Goal: Information Seeking & Learning: Learn about a topic

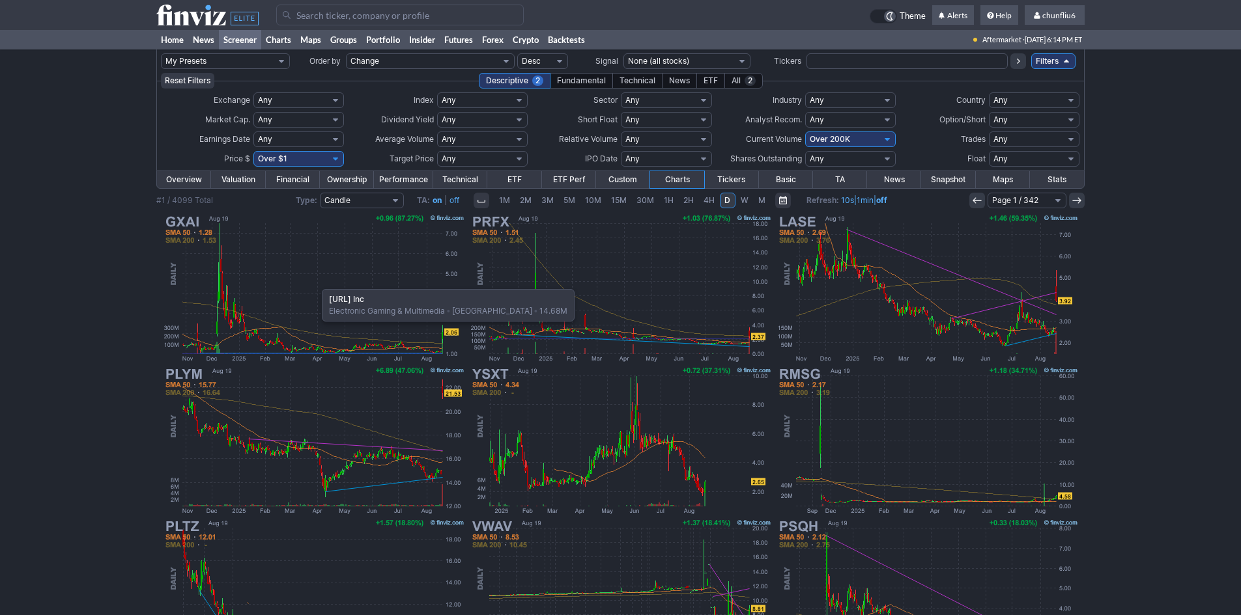
click at [315, 283] on img at bounding box center [314, 288] width 305 height 152
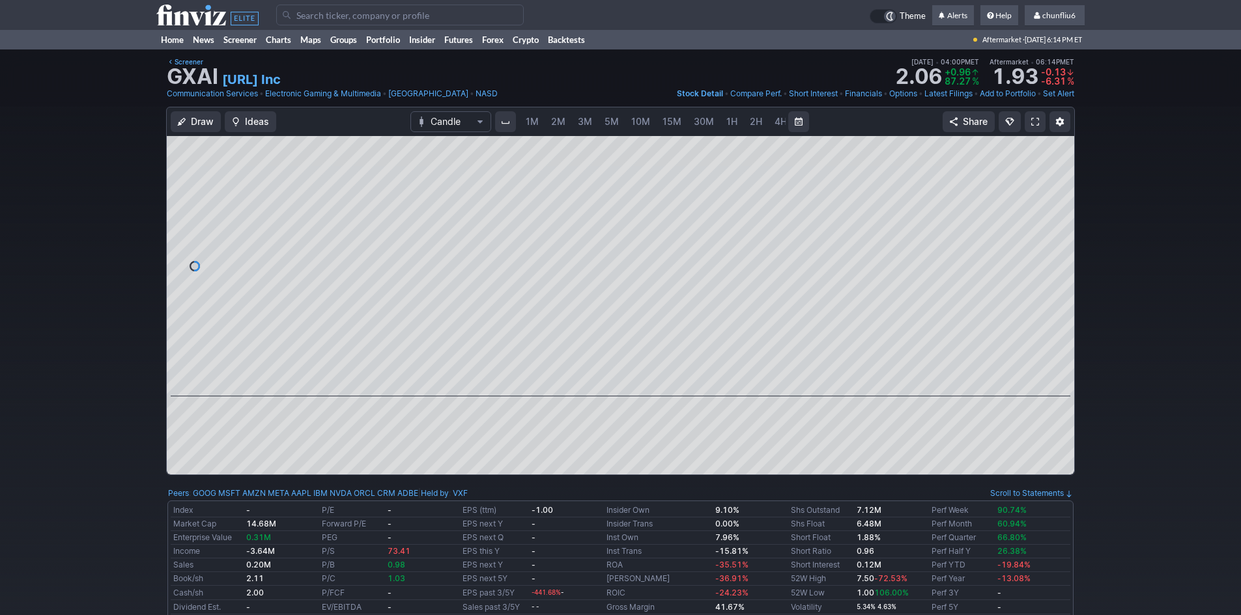
scroll to position [0, 70]
click at [537, 124] on span "5M" at bounding box center [541, 121] width 14 height 11
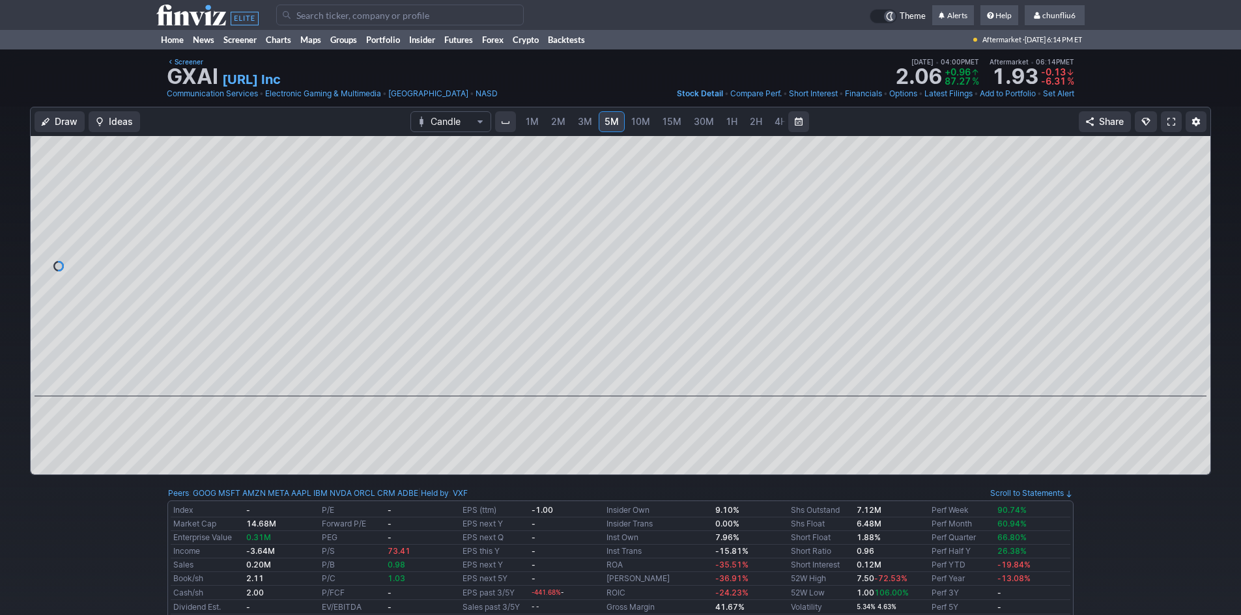
click at [537, 124] on span "1M" at bounding box center [532, 121] width 13 height 11
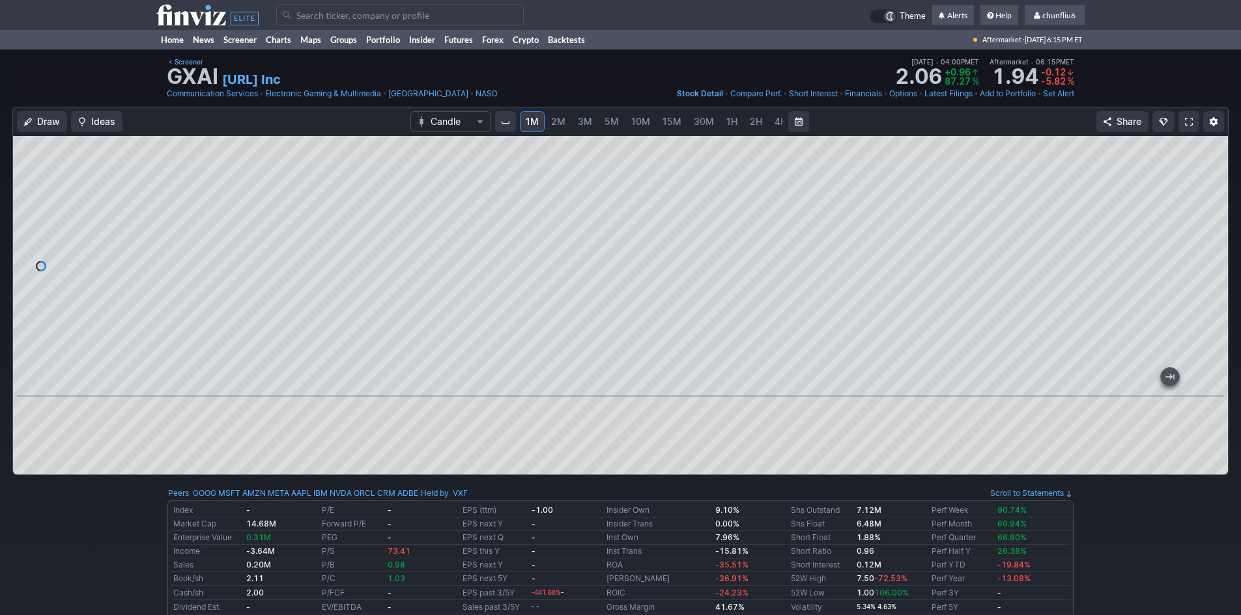
scroll to position [65, 0]
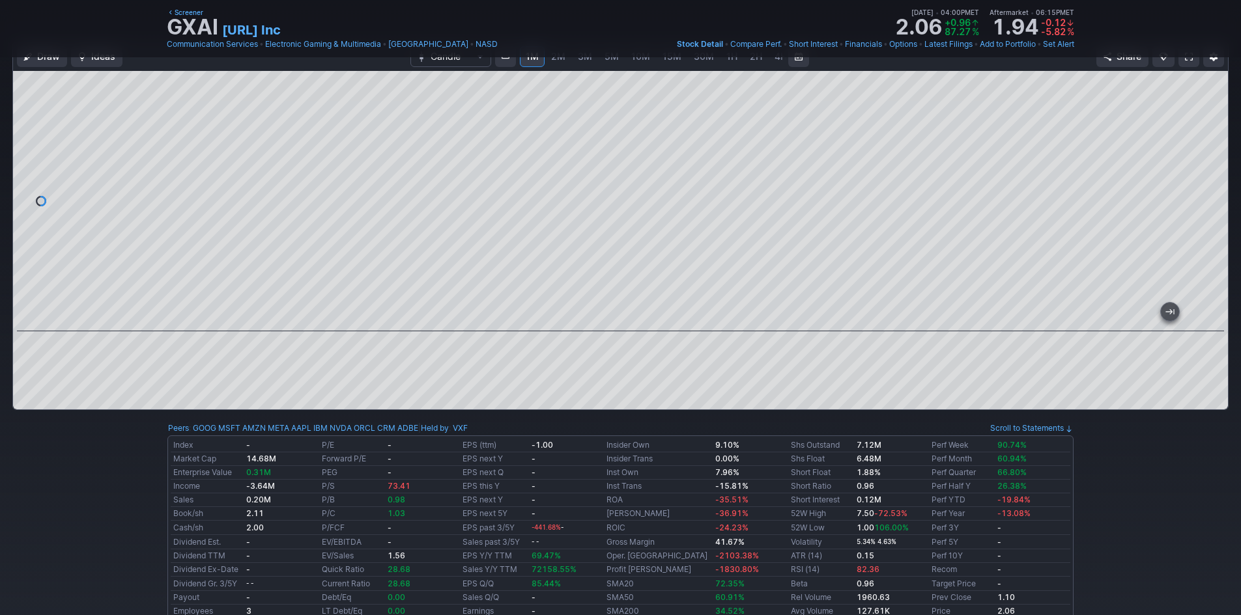
drag, startPoint x: 1209, startPoint y: 153, endPoint x: 1206, endPoint y: 162, distance: 9.1
click at [1206, 162] on div at bounding box center [1213, 198] width 27 height 228
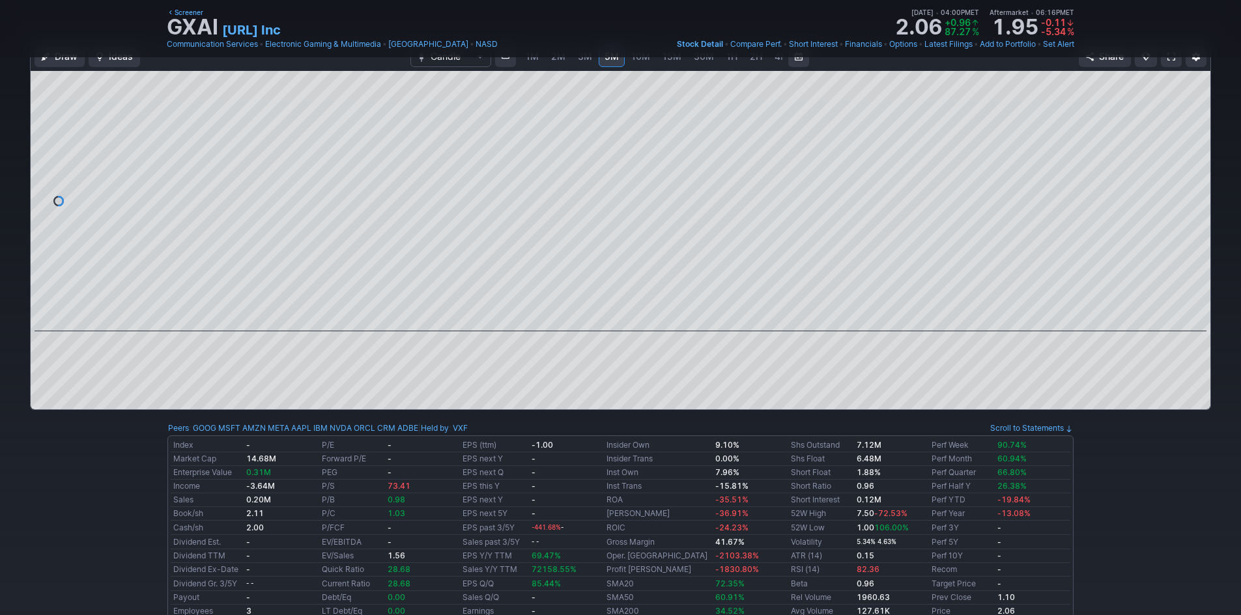
scroll to position [0, 70]
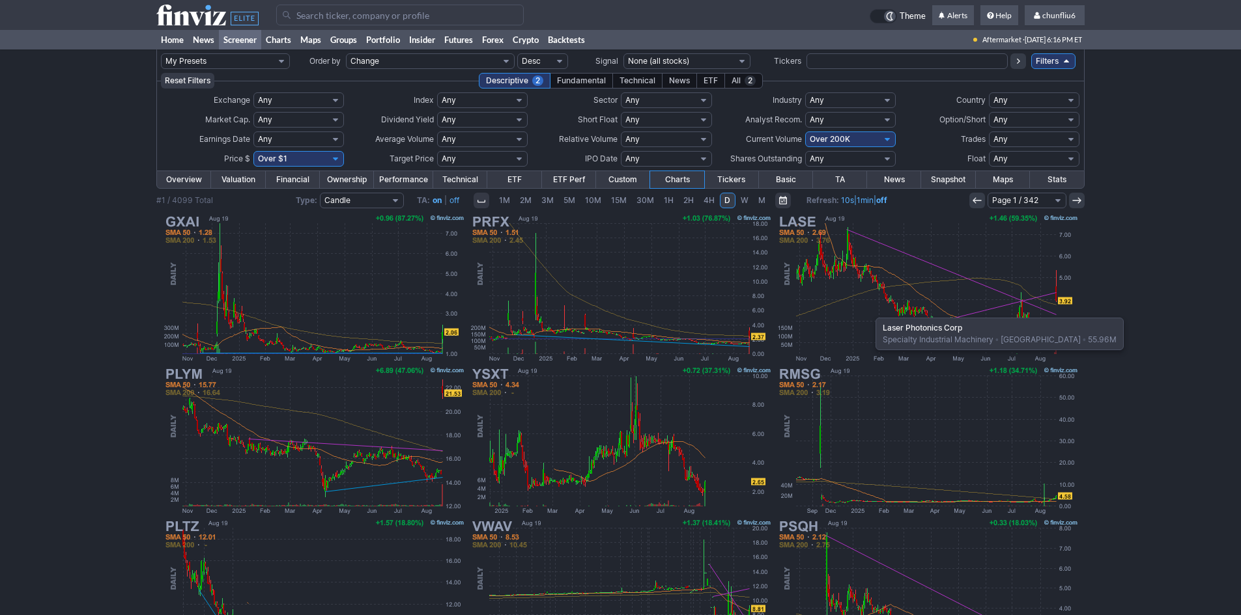
click at [869, 311] on img at bounding box center [927, 288] width 305 height 152
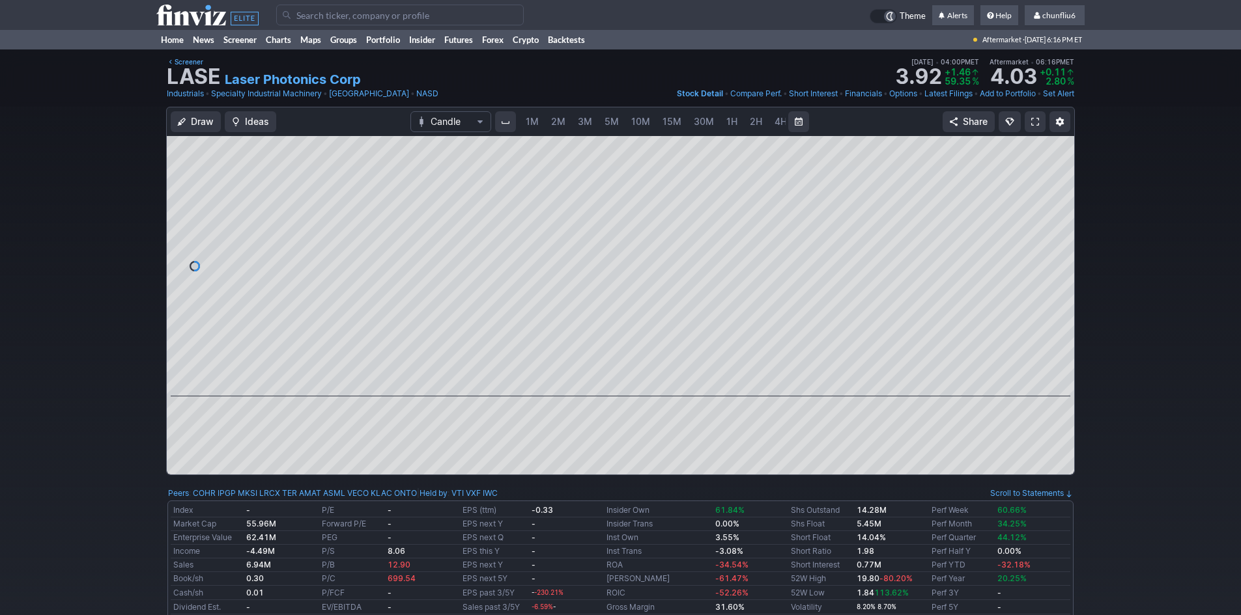
scroll to position [0, 70]
click at [537, 123] on span "5M" at bounding box center [541, 121] width 14 height 11
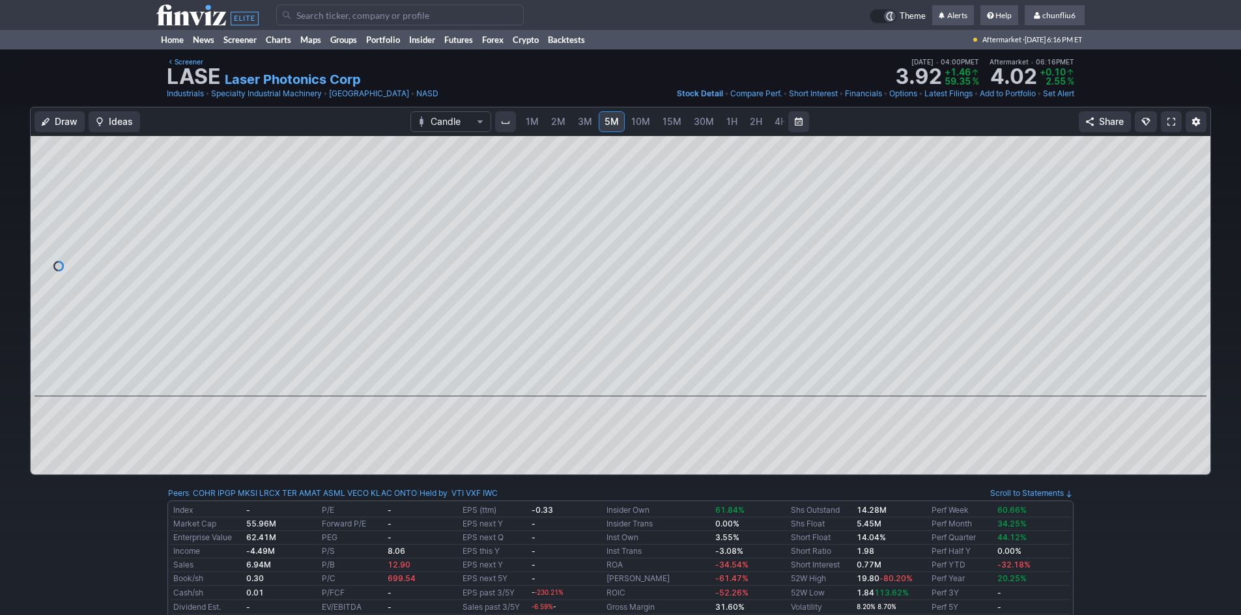
click at [533, 123] on span "1M" at bounding box center [532, 121] width 13 height 11
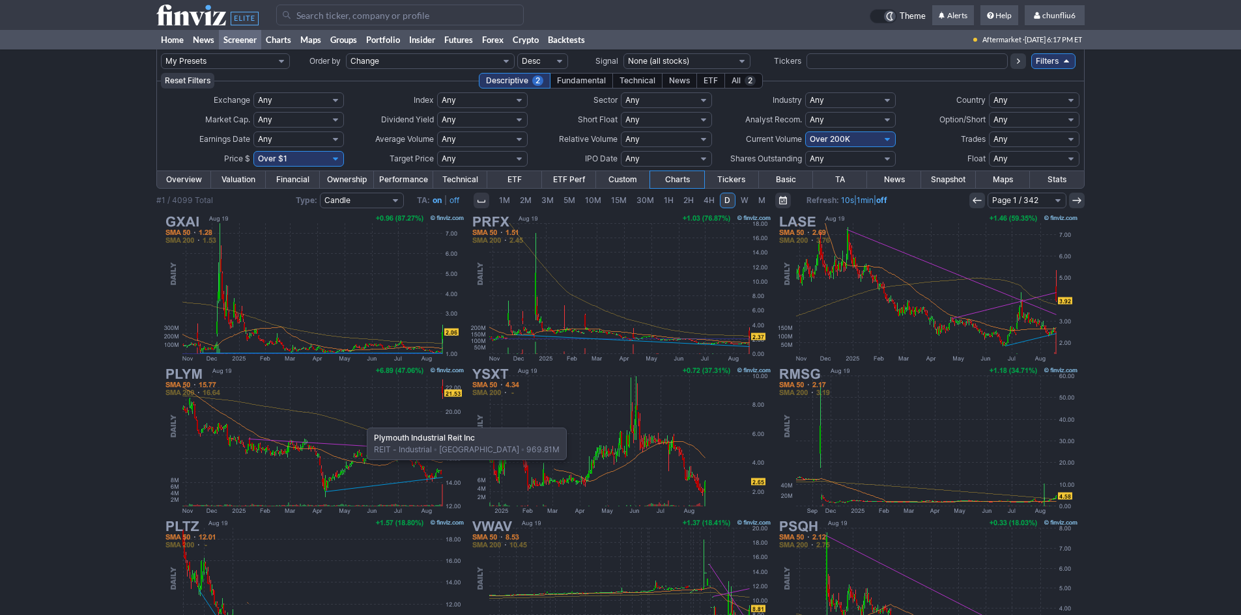
click at [360, 421] on img at bounding box center [314, 441] width 305 height 152
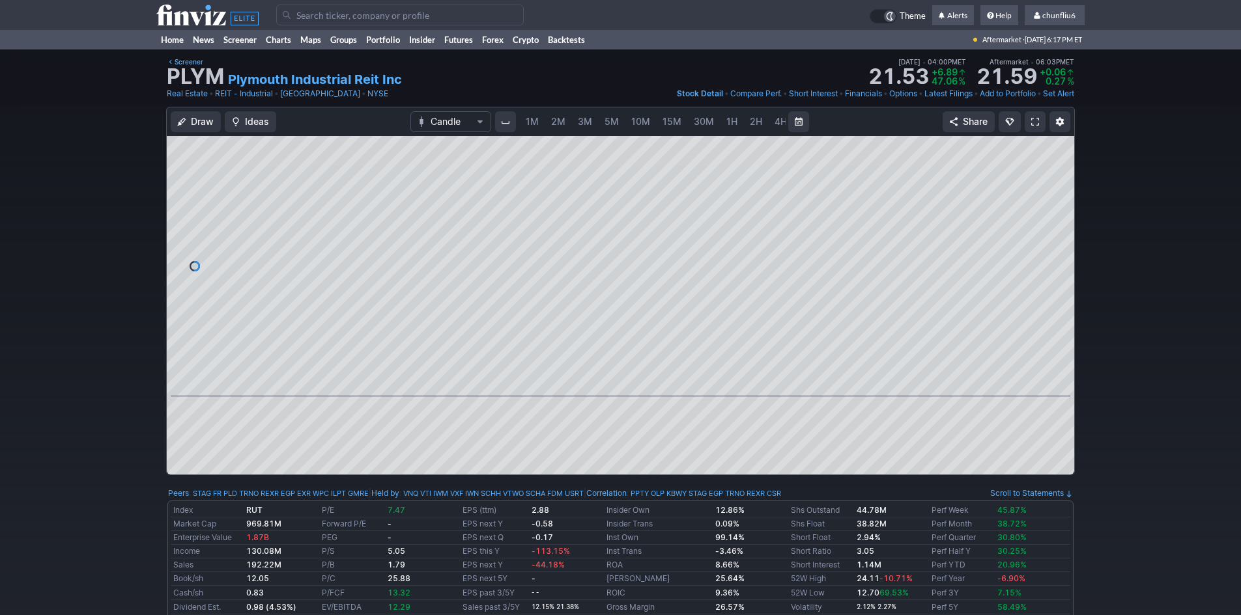
scroll to position [0, 70]
click at [547, 120] on link "5M" at bounding box center [541, 121] width 26 height 21
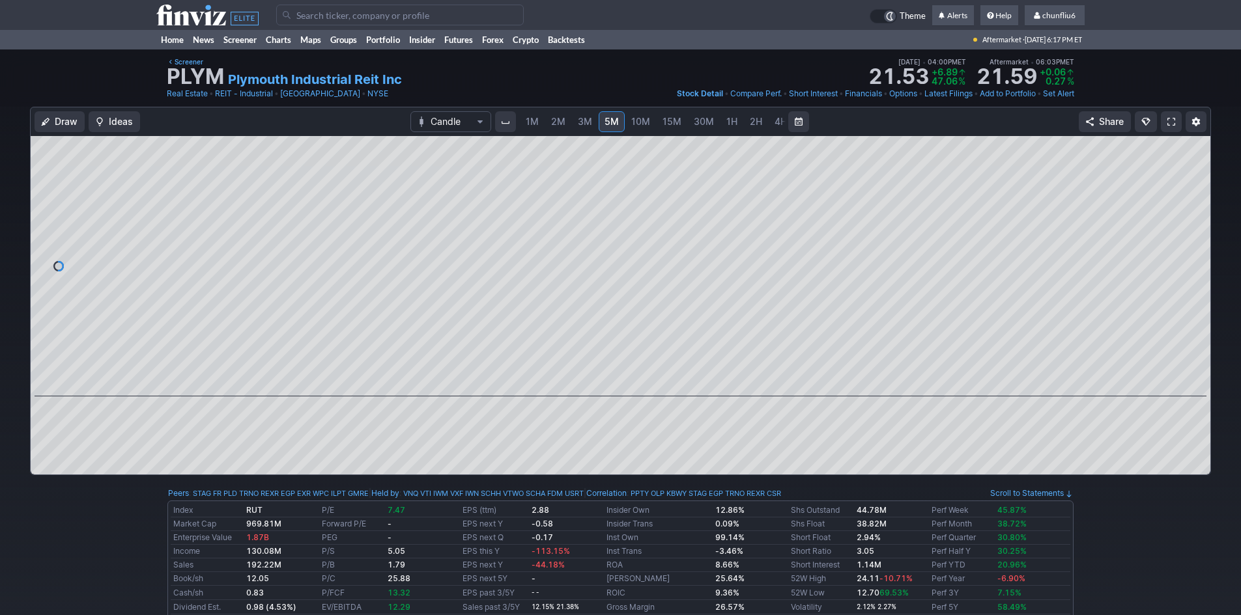
click at [537, 123] on link "1M" at bounding box center [532, 121] width 25 height 21
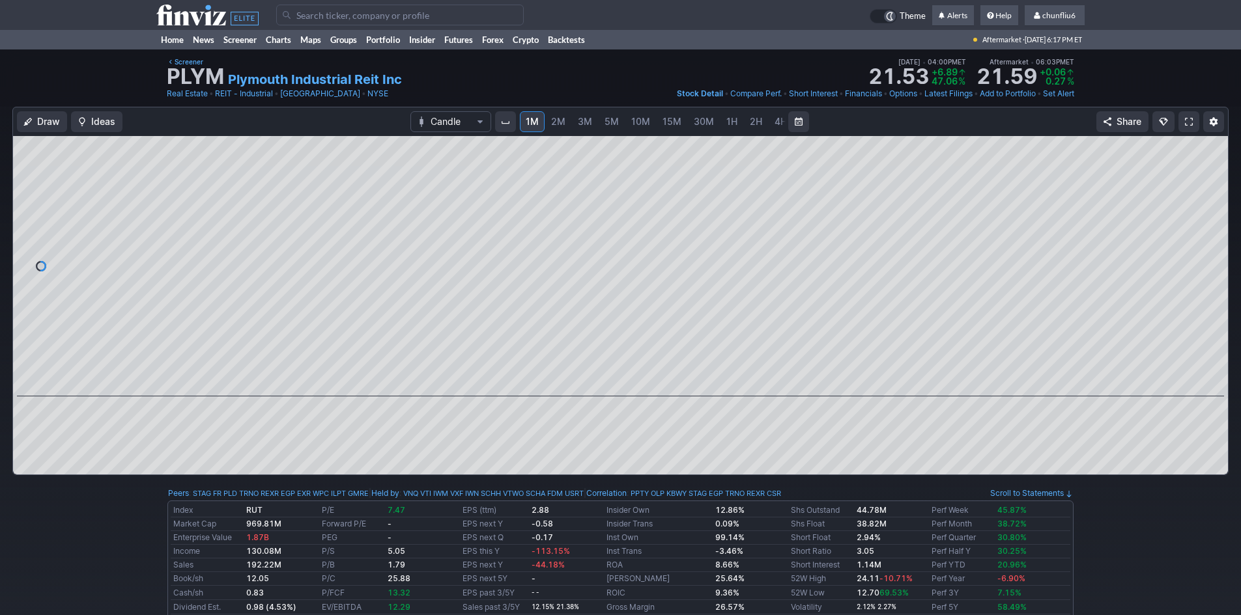
click at [1186, 123] on span at bounding box center [1189, 122] width 8 height 10
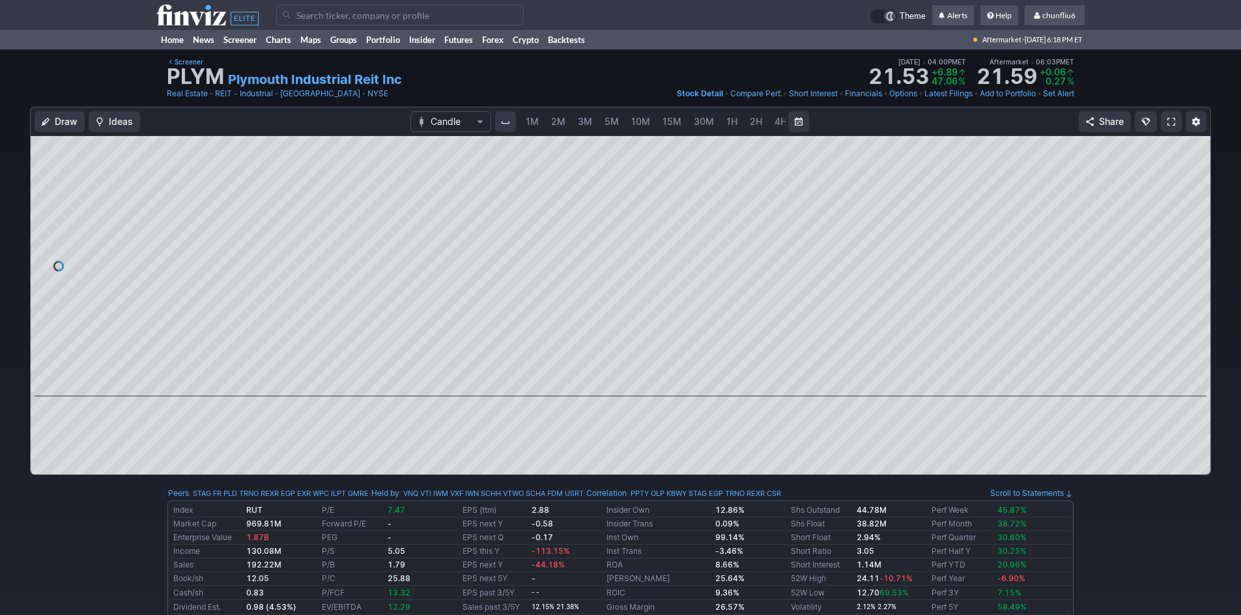
scroll to position [0, 70]
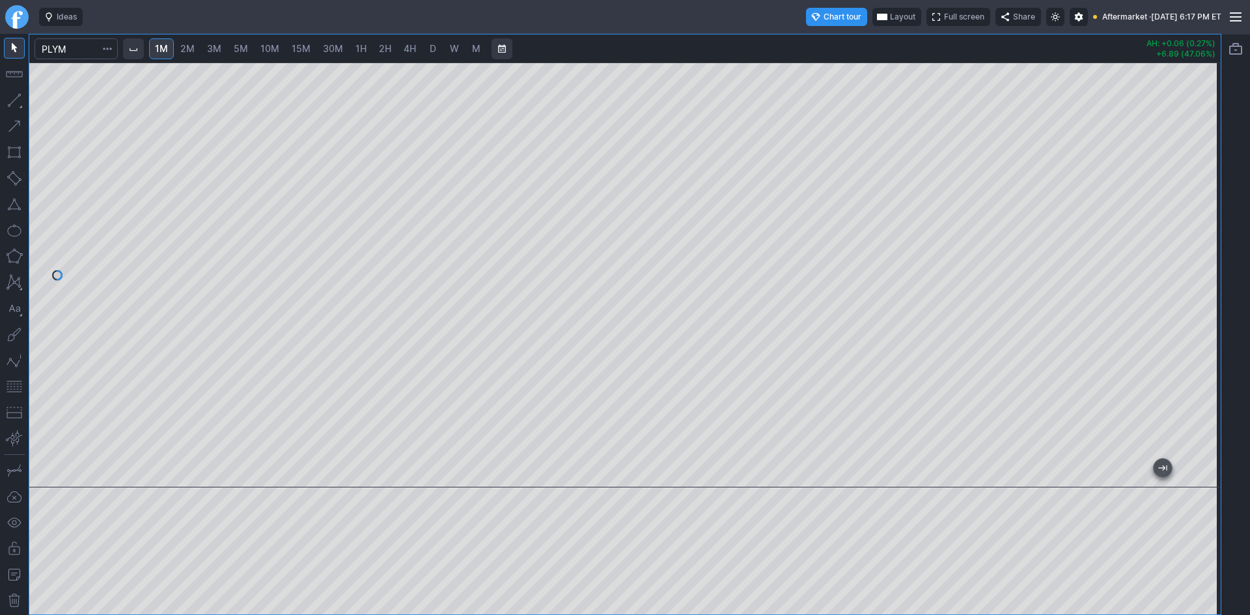
drag, startPoint x: 1205, startPoint y: 169, endPoint x: 1207, endPoint y: 154, distance: 14.4
click at [1207, 154] on div at bounding box center [1207, 272] width 27 height 393
click at [105, 45] on button "button" at bounding box center [107, 48] width 18 height 21
click at [91, 47] on div at bounding box center [625, 307] width 1250 height 615
click at [81, 48] on input "Search" at bounding box center [76, 48] width 83 height 21
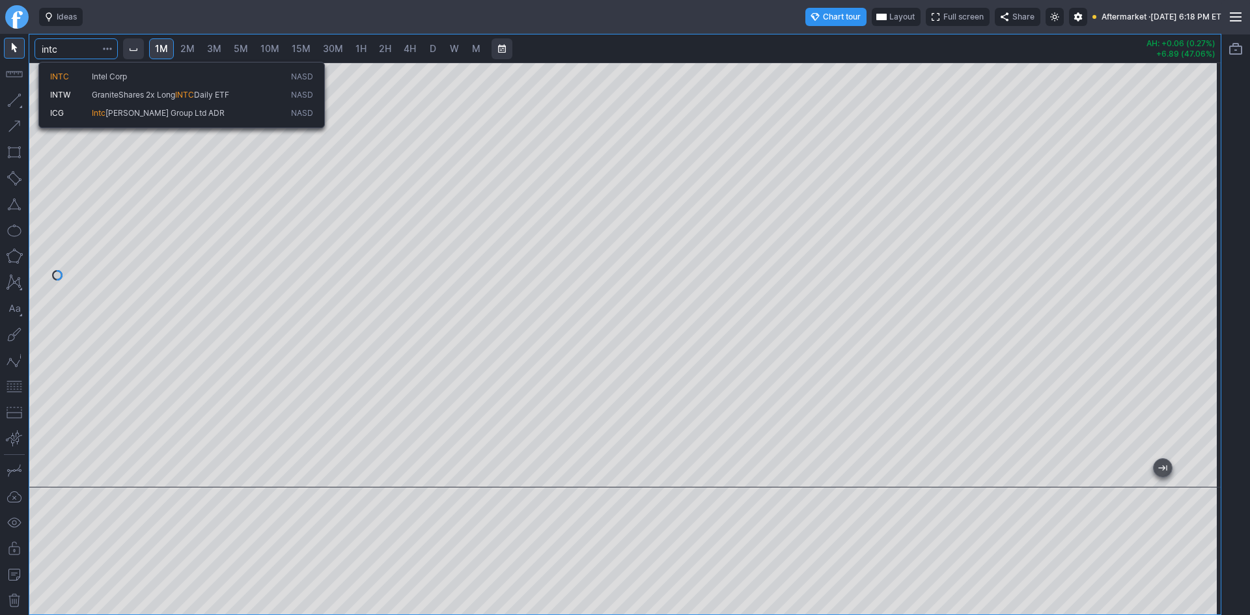
type input "intc"
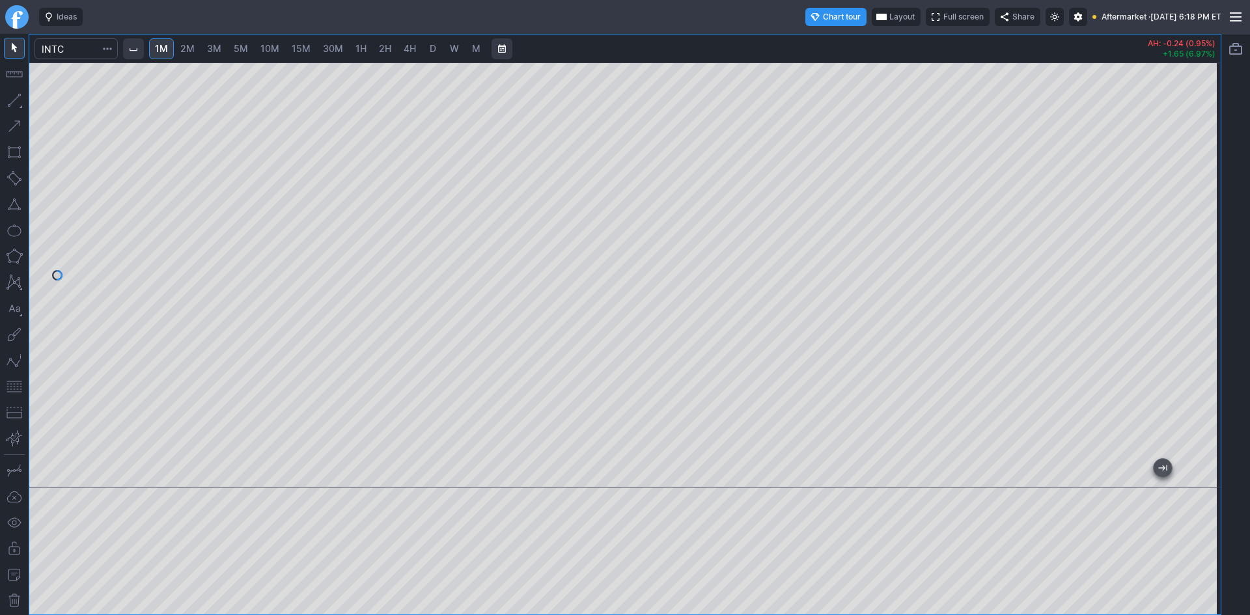
drag, startPoint x: 1199, startPoint y: 281, endPoint x: 1199, endPoint y: 295, distance: 13.7
click at [1199, 295] on div at bounding box center [1207, 272] width 27 height 393
click at [748, 449] on div at bounding box center [625, 275] width 1192 height 425
drag, startPoint x: 1205, startPoint y: 151, endPoint x: 1202, endPoint y: 178, distance: 26.8
click at [1202, 178] on div at bounding box center [1207, 272] width 27 height 393
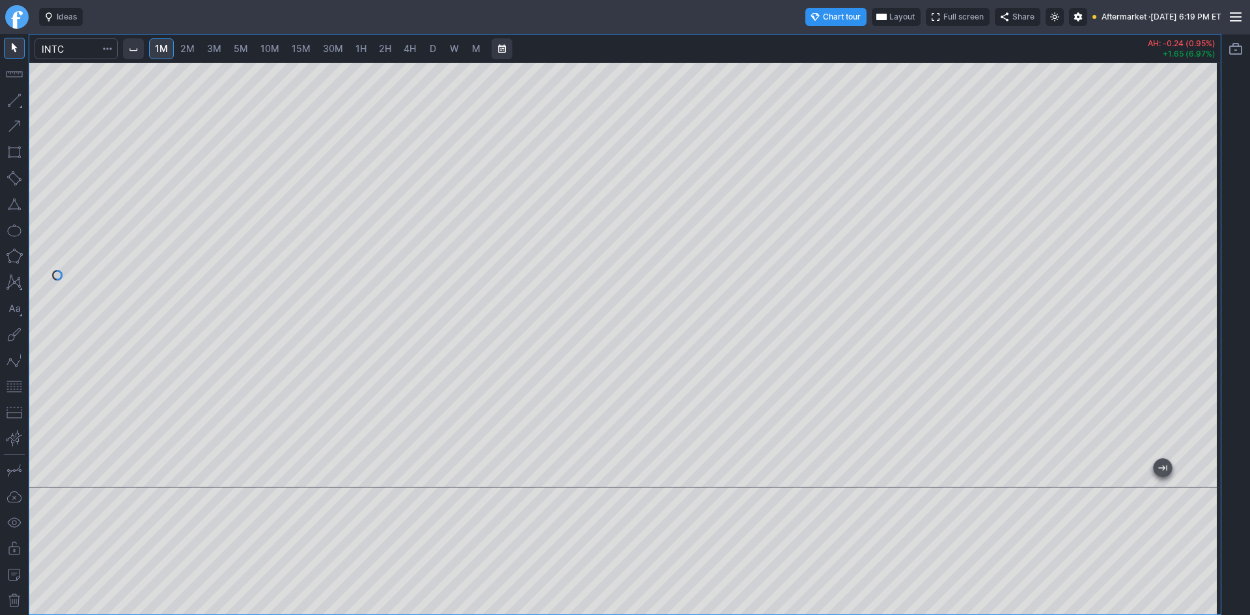
click at [184, 44] on span "2M" at bounding box center [187, 48] width 14 height 11
click at [246, 46] on span "5M" at bounding box center [241, 48] width 14 height 11
